Goal: Find specific page/section: Find specific page/section

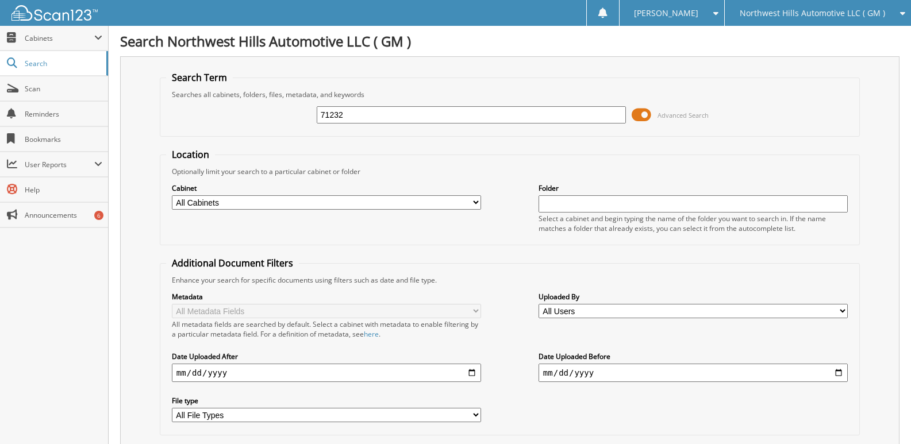
type input "71232"
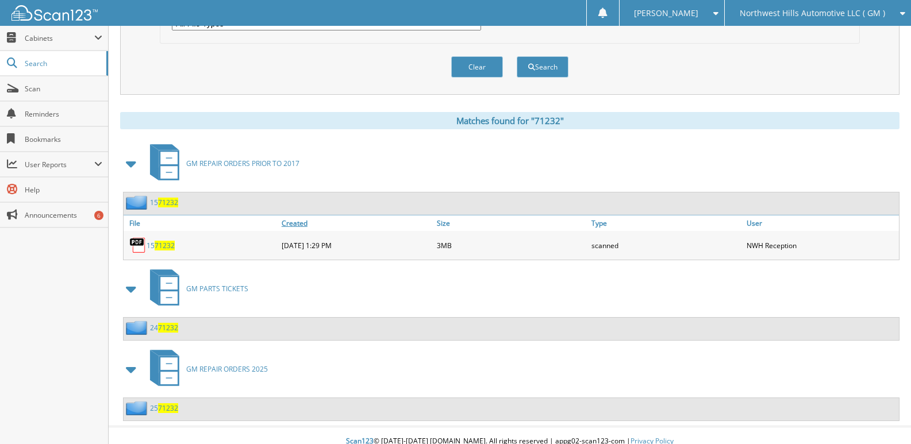
scroll to position [402, 0]
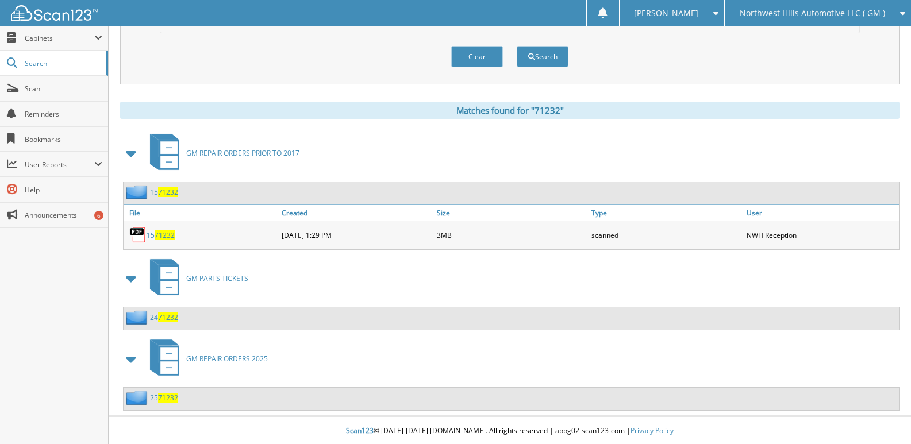
click at [171, 400] on span "71232" at bounding box center [168, 398] width 20 height 10
